Goal: Information Seeking & Learning: Learn about a topic

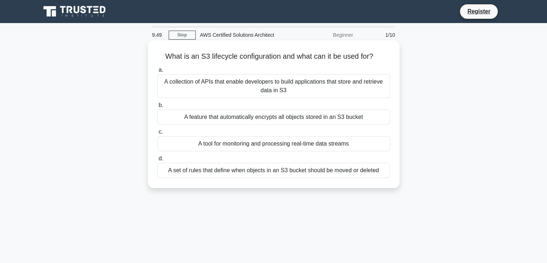
click at [307, 89] on div "A collection of APIs that enable developers to build applications that store an…" at bounding box center [273, 86] width 233 height 24
click at [157, 72] on input "a. A collection of APIs that enable developers to build applications that store…" at bounding box center [157, 70] width 0 height 5
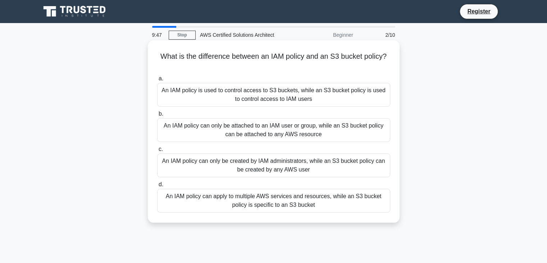
click at [302, 99] on div "An IAM policy is used to control access to S3 buckets, while an S3 bucket polic…" at bounding box center [273, 95] width 233 height 24
click at [157, 81] on input "a. An IAM policy is used to control access to S3 buckets, while an S3 bucket po…" at bounding box center [157, 78] width 0 height 5
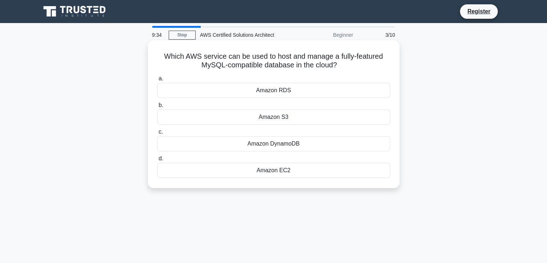
click at [290, 90] on div "Amazon RDS" at bounding box center [273, 90] width 233 height 15
click at [157, 81] on input "a. Amazon RDS" at bounding box center [157, 78] width 0 height 5
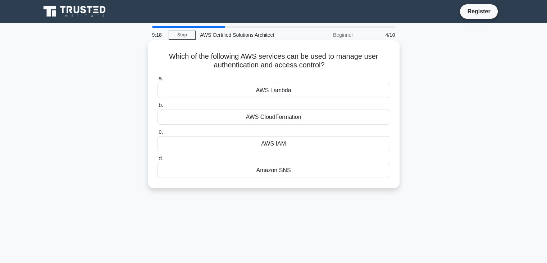
click at [281, 144] on div "AWS IAM" at bounding box center [273, 143] width 233 height 15
click at [157, 134] on input "c. AWS IAM" at bounding box center [157, 131] width 0 height 5
click at [278, 92] on div "Amazon RDS" at bounding box center [273, 90] width 233 height 15
click at [157, 81] on input "a. Amazon RDS" at bounding box center [157, 78] width 0 height 5
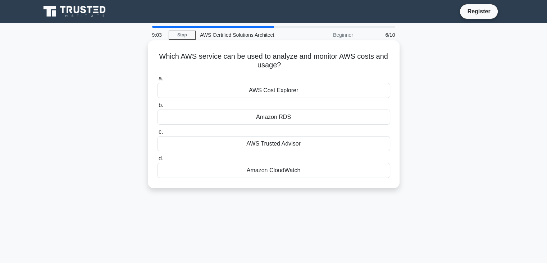
click at [280, 88] on div "AWS Cost Explorer" at bounding box center [273, 90] width 233 height 15
click at [157, 81] on input "a. AWS Cost Explorer" at bounding box center [157, 78] width 0 height 5
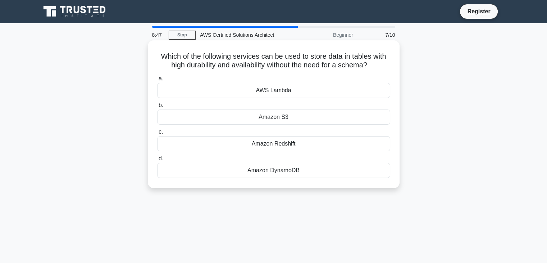
click at [289, 95] on div "AWS Lambda" at bounding box center [273, 90] width 233 height 15
click at [157, 81] on input "a. AWS Lambda" at bounding box center [157, 78] width 0 height 5
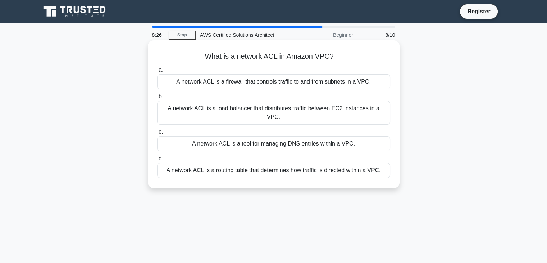
click at [281, 85] on div "A network ACL is a firewall that controls traffic to and from subnets in a VPC." at bounding box center [273, 81] width 233 height 15
click at [157, 72] on input "a. A network ACL is a firewall that controls traffic to and from subnets in a V…" at bounding box center [157, 70] width 0 height 5
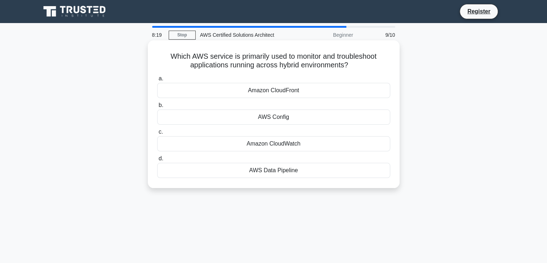
click at [285, 142] on div "Amazon CloudWatch" at bounding box center [273, 143] width 233 height 15
click at [157, 134] on input "c. Amazon CloudWatch" at bounding box center [157, 131] width 0 height 5
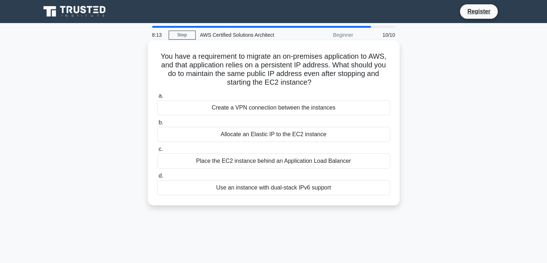
click at [268, 139] on div "Allocate an Elastic IP to the EC2 instance" at bounding box center [273, 134] width 233 height 15
click at [157, 125] on input "b. Allocate an Elastic IP to the EC2 instance" at bounding box center [157, 122] width 0 height 5
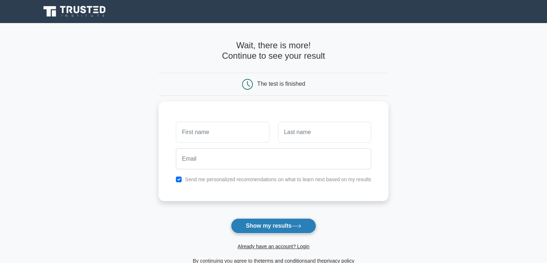
click at [306, 223] on button "Show my results" at bounding box center [273, 225] width 85 height 15
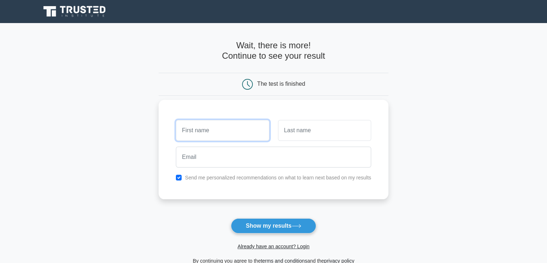
click at [237, 128] on input "text" at bounding box center [222, 130] width 93 height 21
type input "[PERSON_NAME]"
click at [307, 136] on input "text" at bounding box center [324, 130] width 93 height 21
click at [307, 144] on div at bounding box center [274, 156] width 204 height 27
click at [307, 128] on input "text" at bounding box center [324, 130] width 93 height 21
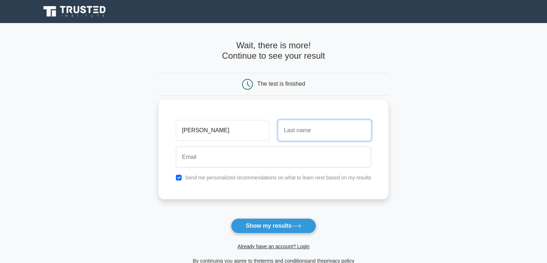
click at [307, 128] on input "text" at bounding box center [324, 130] width 93 height 21
type input "kumar"
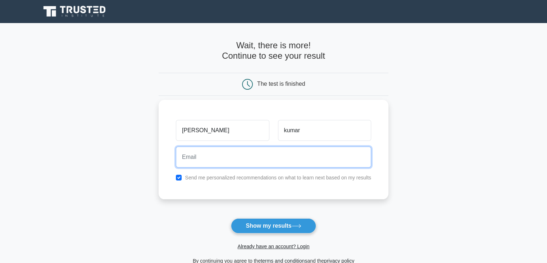
click at [292, 158] on input "email" at bounding box center [273, 156] width 195 height 21
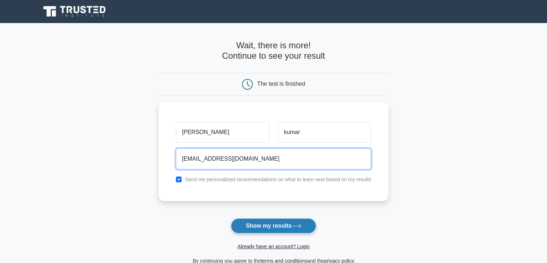
type input "[EMAIL_ADDRESS][DOMAIN_NAME]"
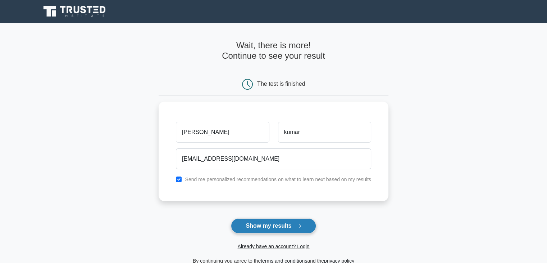
click at [268, 227] on button "Show my results" at bounding box center [273, 225] width 85 height 15
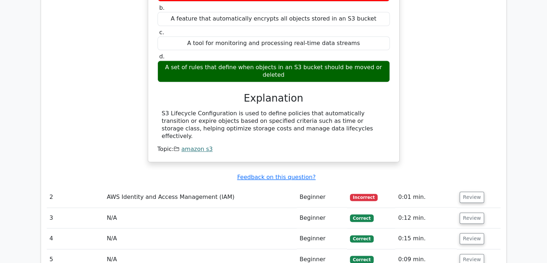
scroll to position [647, 0]
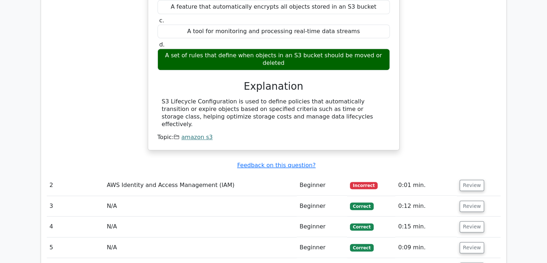
click at [361, 182] on span "Incorrect" at bounding box center [364, 185] width 28 height 7
click at [191, 175] on td "AWS Identity and Access Management (IAM)" at bounding box center [200, 185] width 193 height 20
click at [467, 179] on button "Review" at bounding box center [472, 184] width 24 height 11
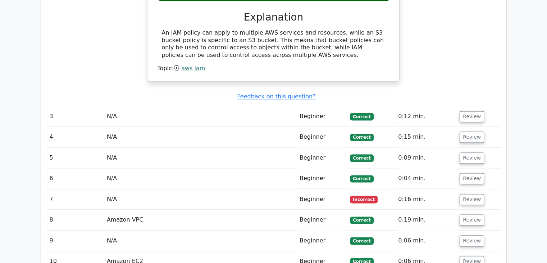
scroll to position [1019, 0]
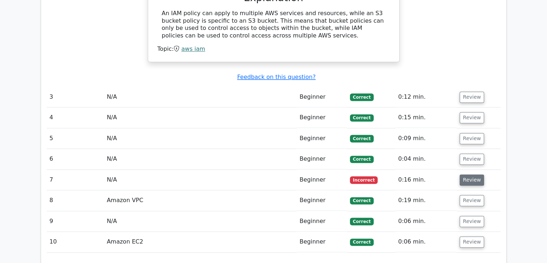
click at [472, 174] on button "Review" at bounding box center [472, 179] width 24 height 11
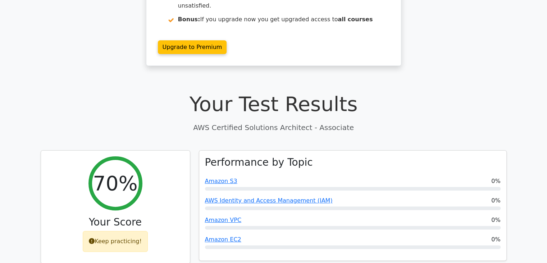
scroll to position [81, 0]
